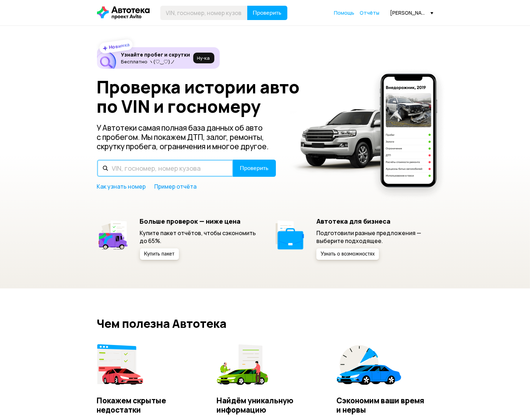
click at [160, 172] on input "text" at bounding box center [165, 168] width 136 height 17
paste input "[US_VEHICLE_IDENTIFICATION_NUMBER]"
type input "[US_VEHICLE_IDENTIFICATION_NUMBER]"
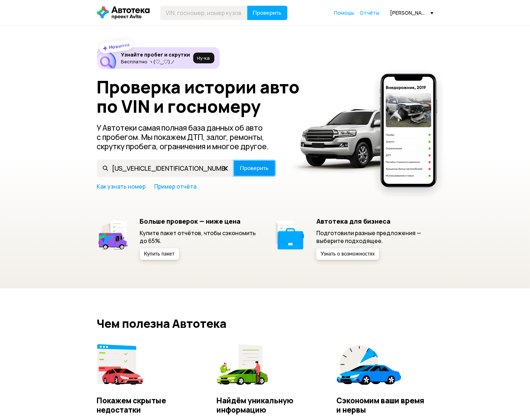
click at [253, 166] on span "Проверить" at bounding box center [254, 168] width 29 height 6
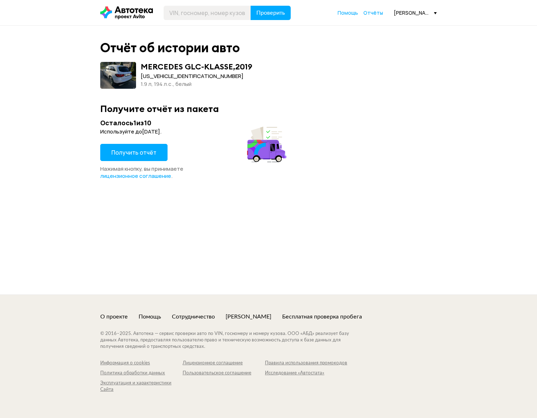
click at [146, 155] on span "Получить отчёт" at bounding box center [133, 152] width 45 height 8
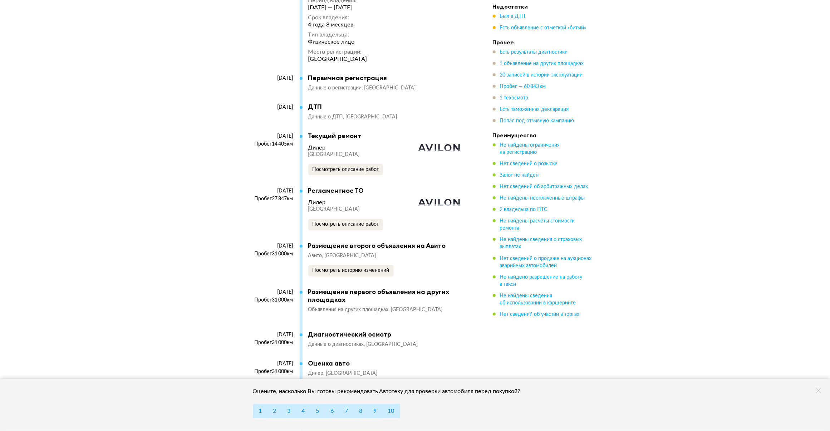
scroll to position [2773, 0]
